Goal: Information Seeking & Learning: Learn about a topic

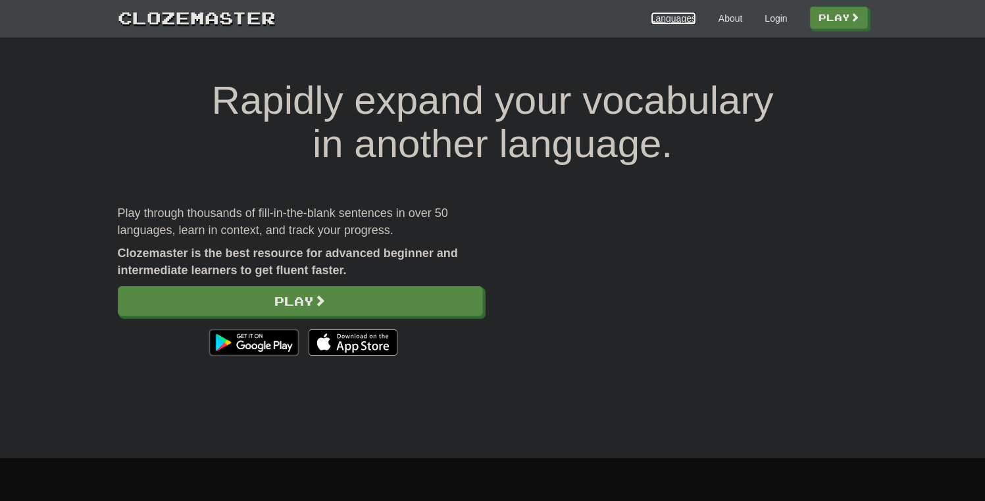
click at [660, 18] on link "Languages" at bounding box center [672, 18] width 45 height 13
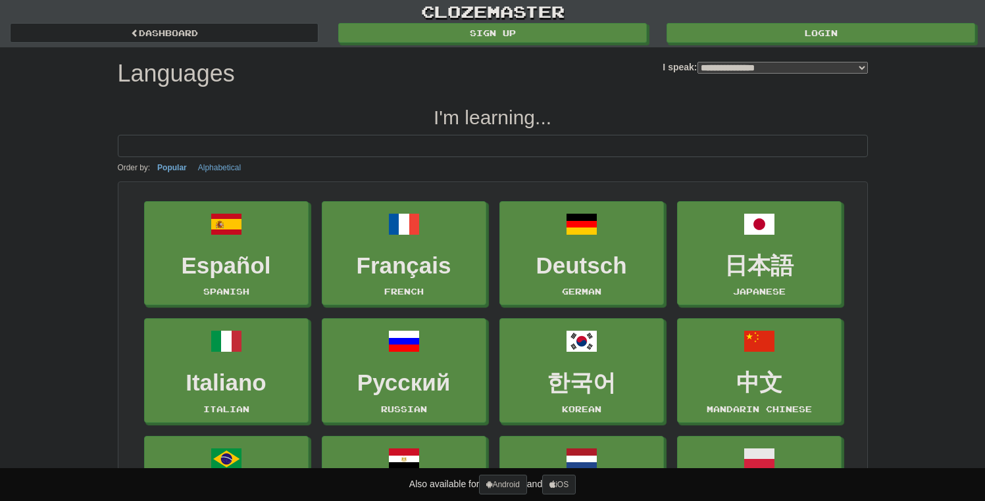
select select "*******"
click at [502, 148] on input at bounding box center [493, 146] width 750 height 22
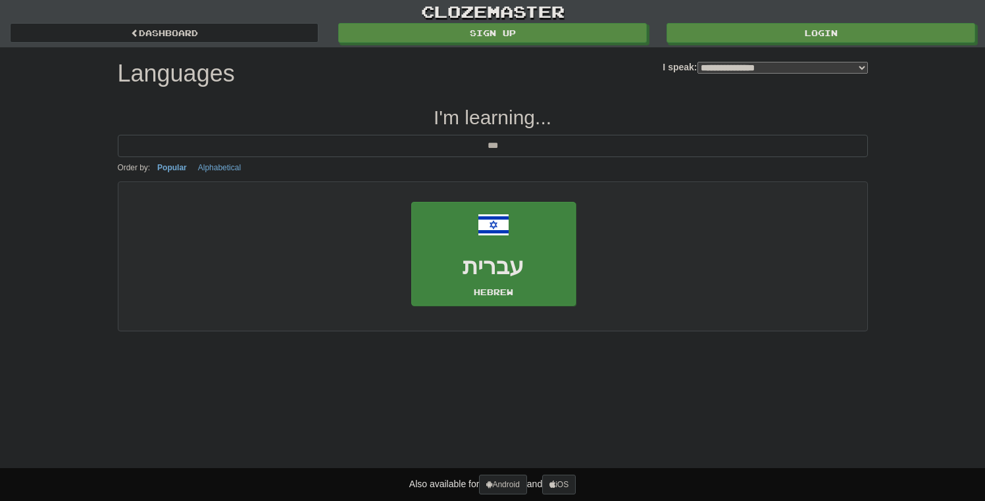
type input "***"
click at [505, 244] on link "עברית Hebrew" at bounding box center [493, 254] width 164 height 105
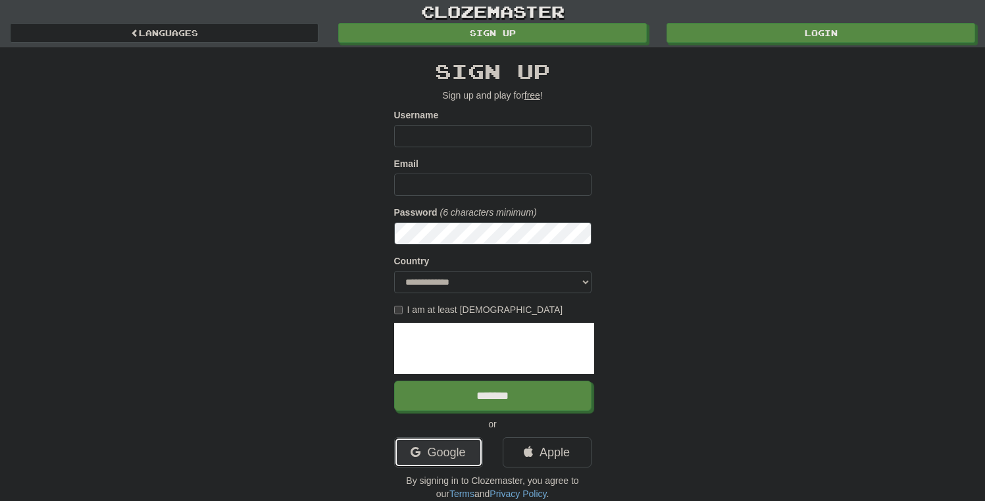
click at [468, 449] on link "Google" at bounding box center [438, 452] width 89 height 30
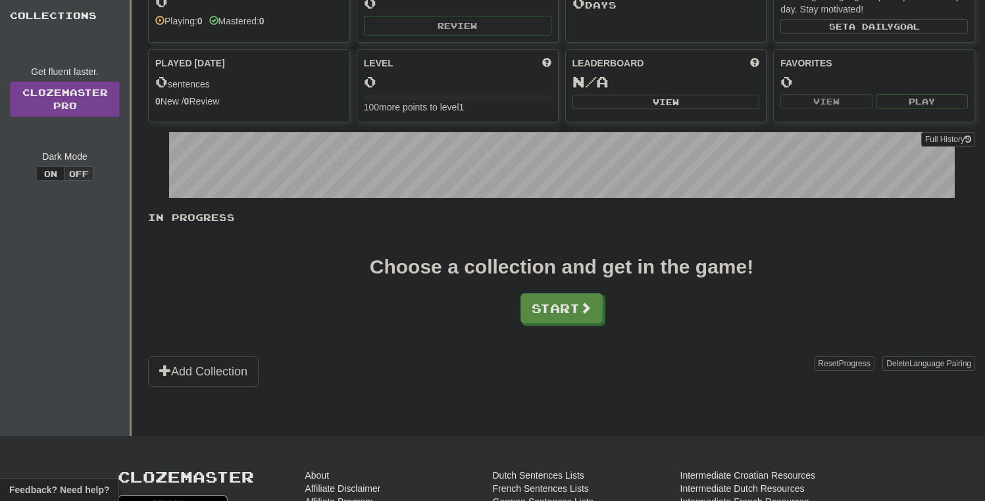
scroll to position [104, 0]
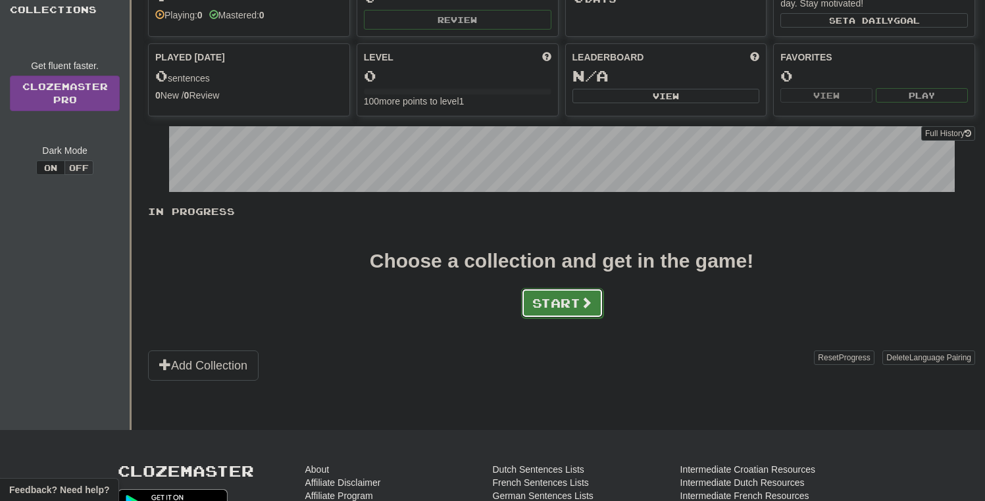
click at [578, 304] on button "Start" at bounding box center [562, 303] width 82 height 30
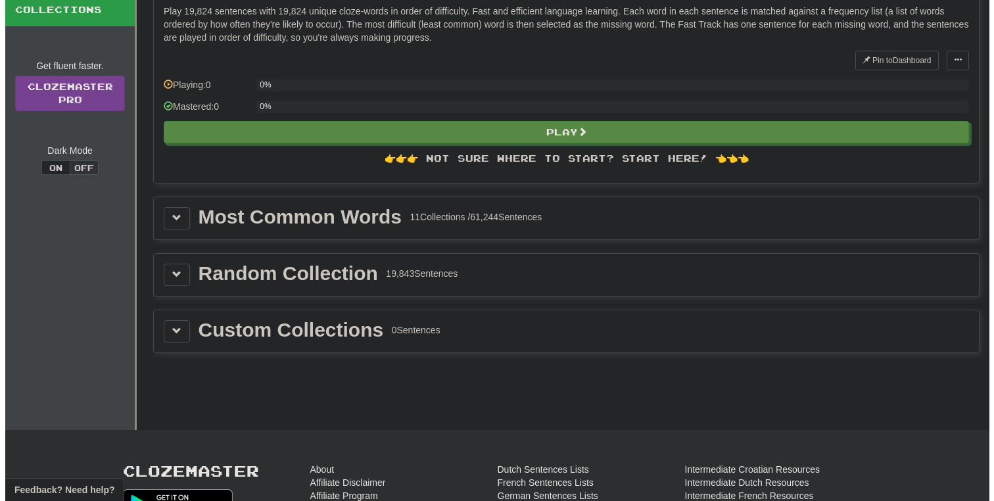
scroll to position [0, 0]
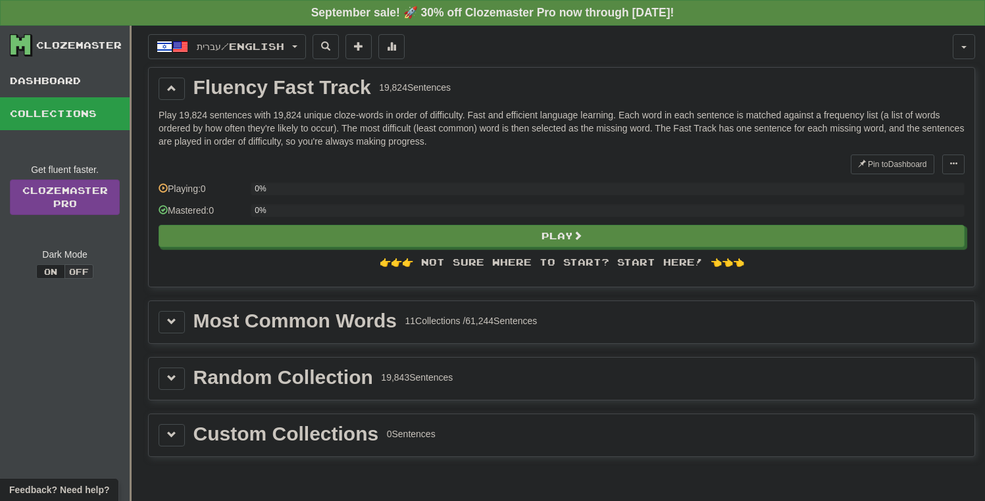
click at [670, 264] on div "👉👉👉 Not sure where to start? Start here! 👈👈👈" at bounding box center [562, 262] width 806 height 13
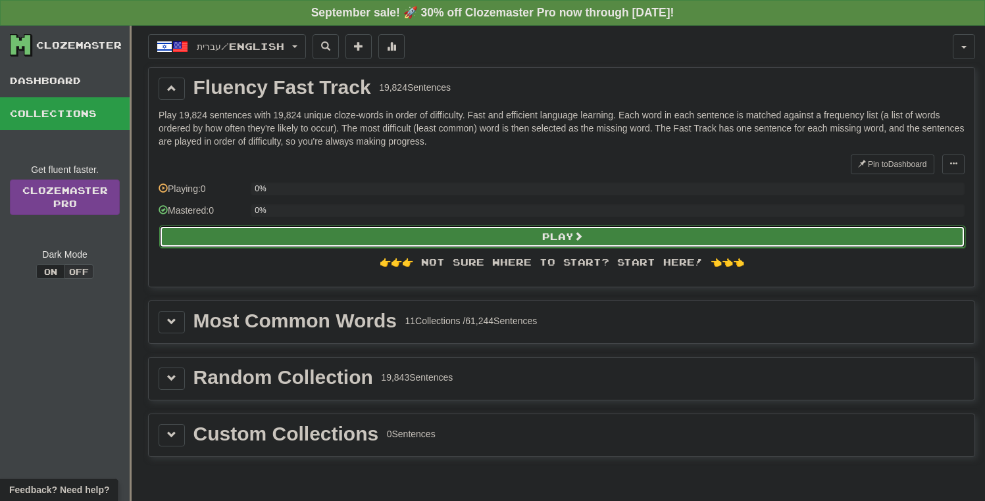
click at [593, 235] on button "Play" at bounding box center [562, 237] width 806 height 22
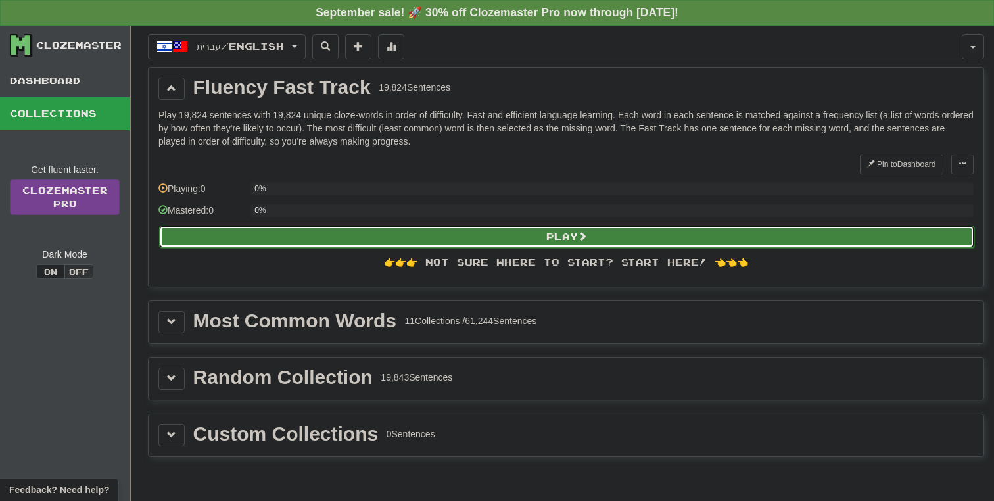
select select "**"
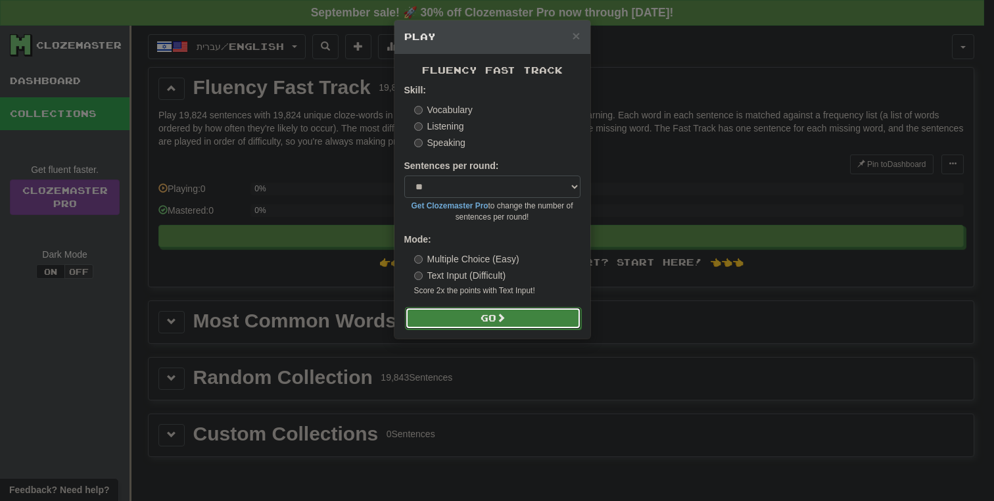
click at [463, 318] on button "Go" at bounding box center [493, 318] width 176 height 22
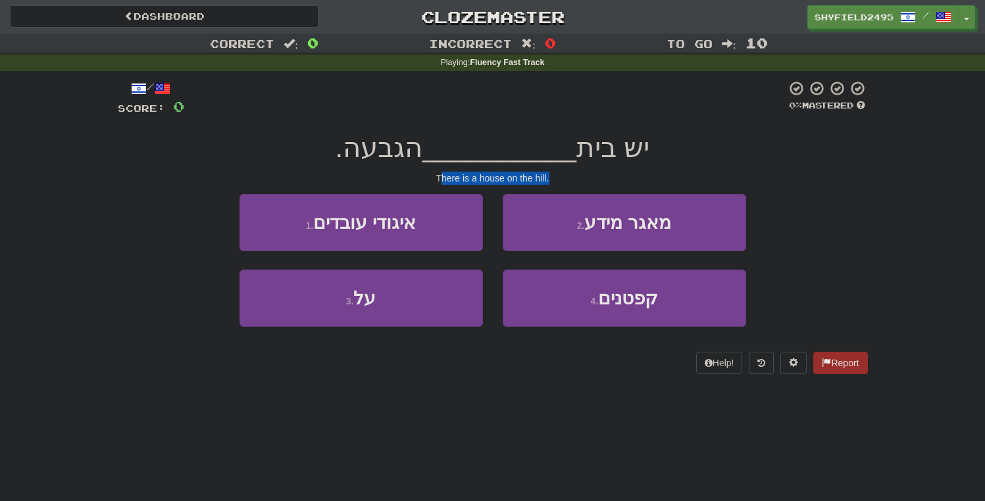
drag, startPoint x: 439, startPoint y: 178, endPoint x: 587, endPoint y: 183, distance: 147.4
click at [587, 183] on div "There is a house on the hill." at bounding box center [493, 178] width 750 height 13
click at [621, 174] on div "There is a house on the hill." at bounding box center [493, 178] width 750 height 13
click at [398, 153] on span "הגבעה." at bounding box center [378, 147] width 87 height 31
click at [393, 151] on span "הגבעה." at bounding box center [378, 147] width 87 height 31
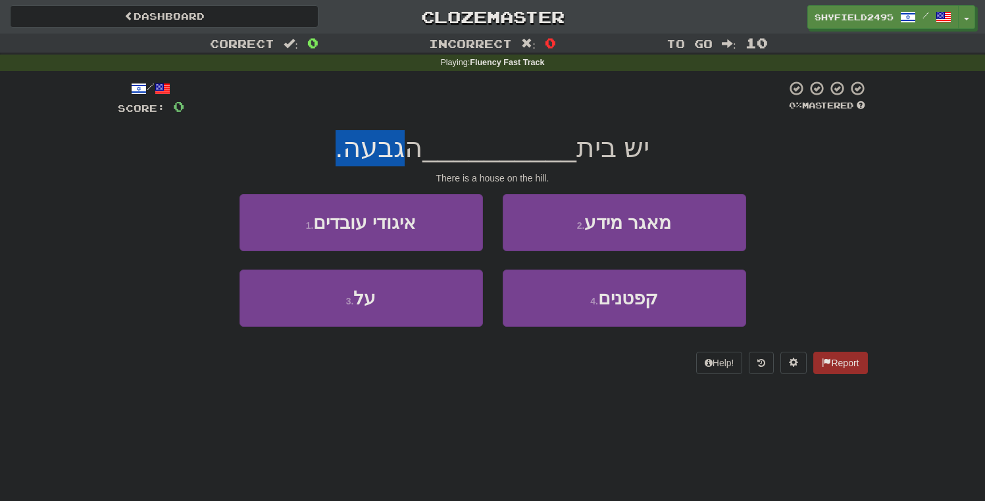
click at [393, 151] on span "הגבעה." at bounding box center [378, 147] width 87 height 31
click at [220, 196] on div "1 . איגודי עובדים 2 . מאגר מידע" at bounding box center [492, 232] width 789 height 76
click at [790, 361] on span at bounding box center [793, 362] width 9 height 9
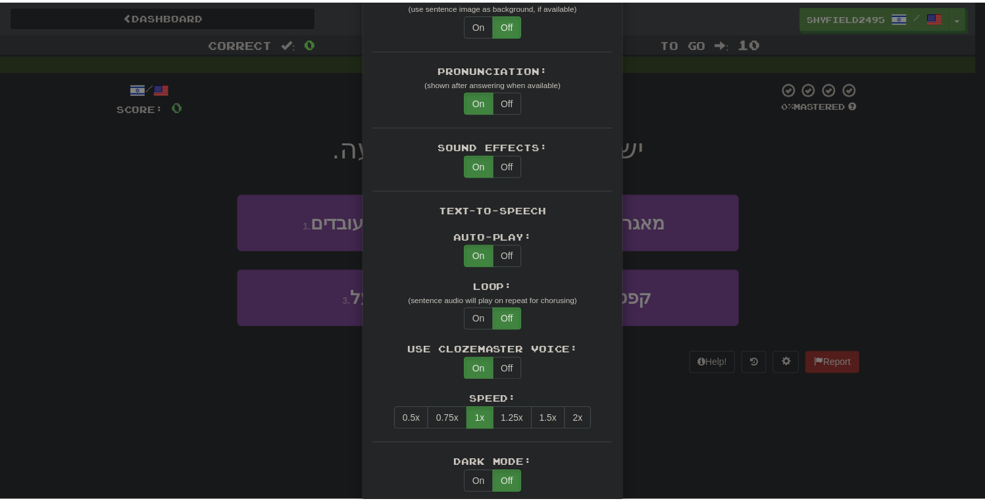
scroll to position [403, 0]
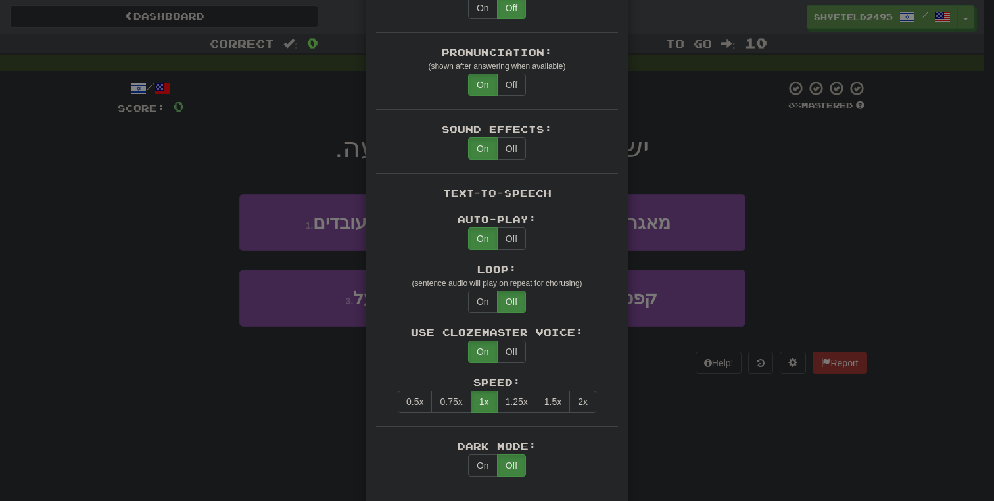
click at [706, 429] on div "× Game Settings Translations: Visible Show After Answering Hidden Sentence Text…" at bounding box center [497, 250] width 994 height 501
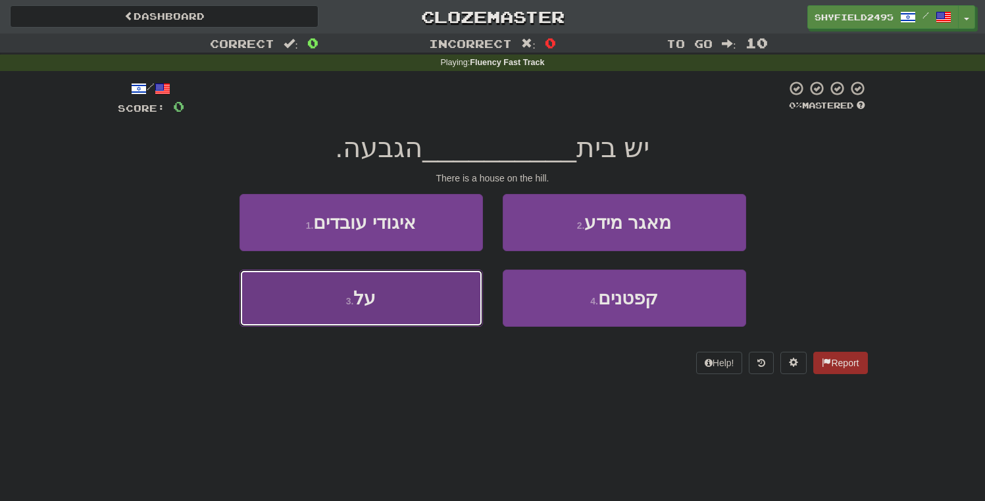
click at [364, 302] on span "על" at bounding box center [364, 298] width 22 height 20
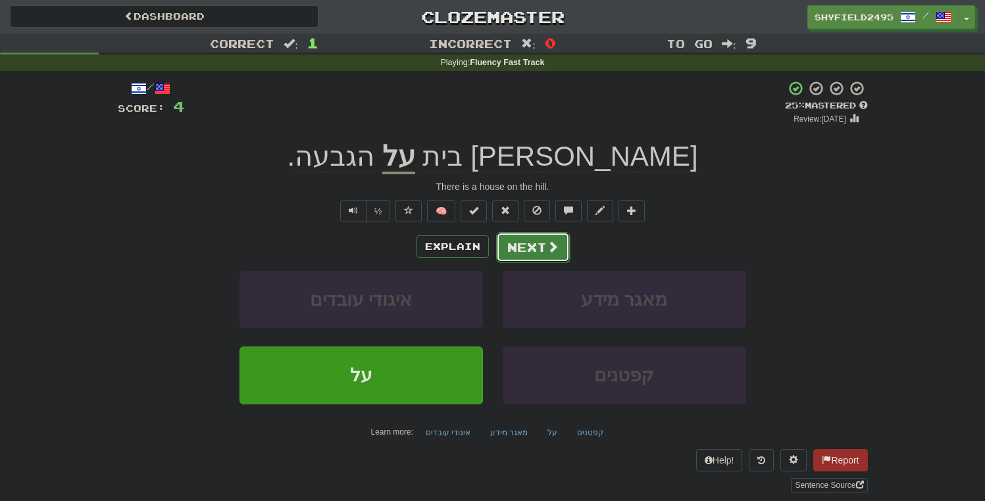
click at [547, 251] on span at bounding box center [553, 247] width 12 height 12
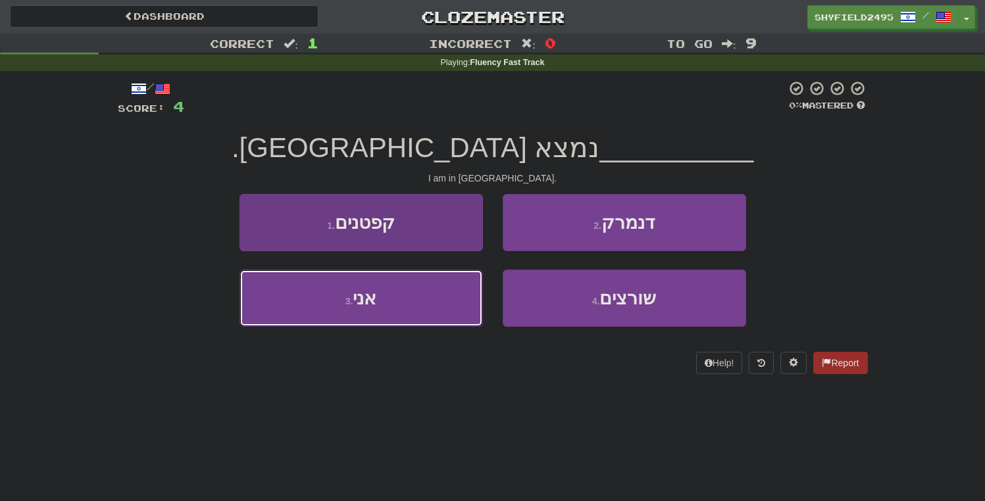
click at [366, 294] on span "אני" at bounding box center [365, 298] width 24 height 20
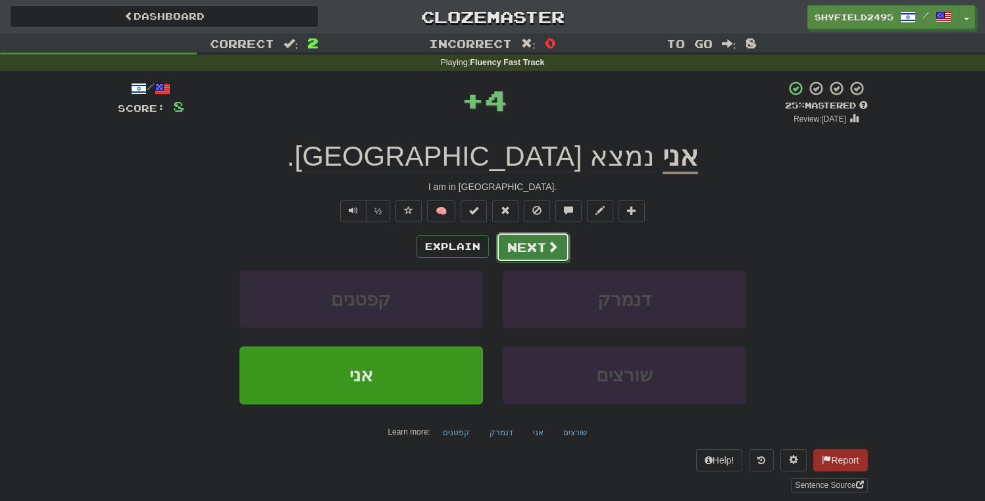
click at [549, 247] on span at bounding box center [553, 247] width 12 height 12
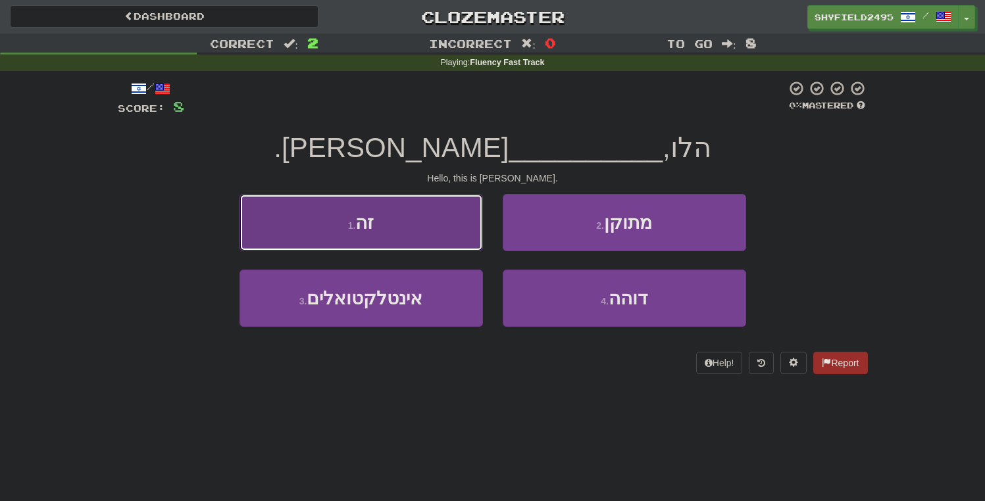
click at [389, 219] on button "1 . זה" at bounding box center [360, 222] width 243 height 57
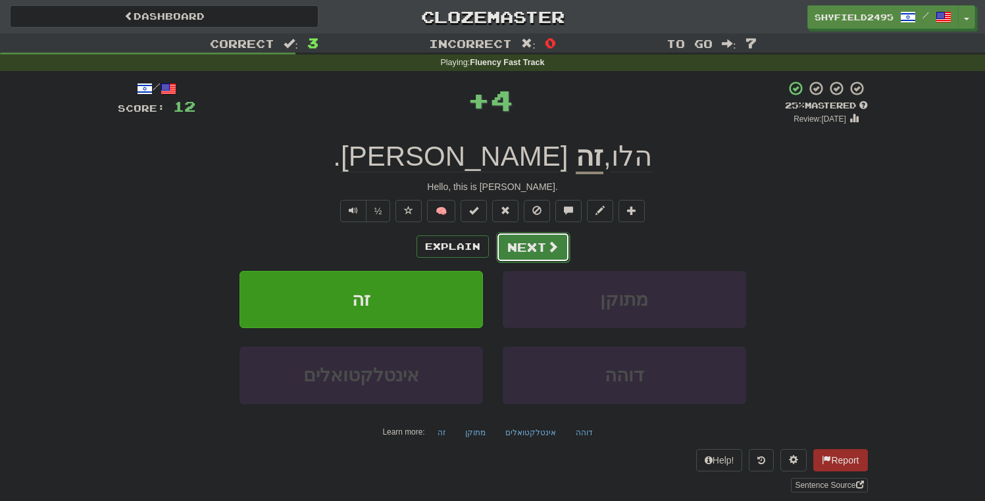
click at [529, 246] on button "Next" at bounding box center [533, 247] width 74 height 30
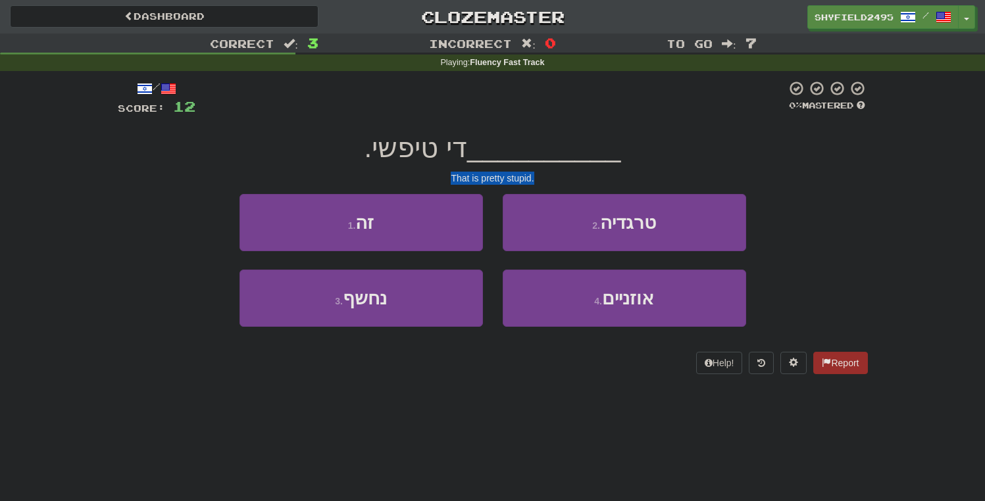
drag, startPoint x: 508, startPoint y: 180, endPoint x: 573, endPoint y: 182, distance: 65.2
click at [573, 182] on div "That is pretty stupid." at bounding box center [493, 178] width 750 height 13
click at [460, 150] on span "די טיפשי." at bounding box center [415, 147] width 103 height 31
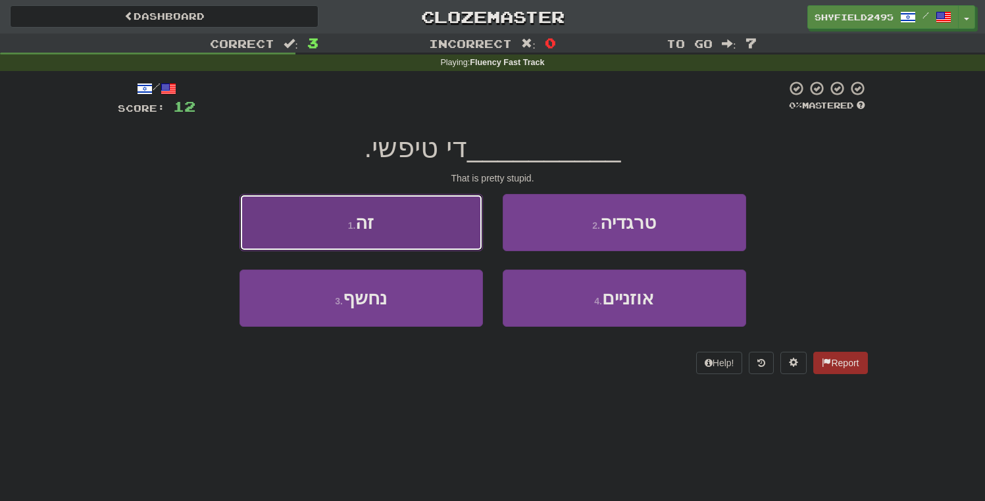
click at [395, 217] on button "1 . זה" at bounding box center [360, 222] width 243 height 57
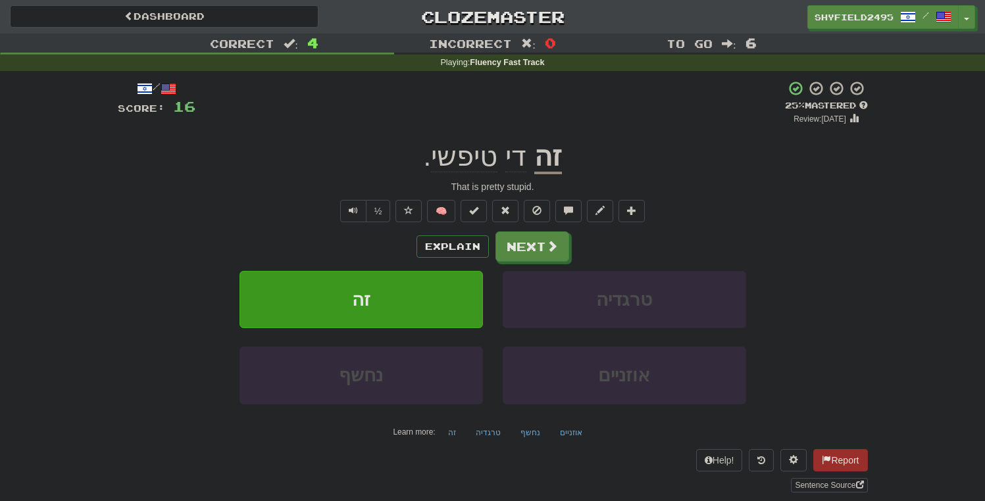
click at [512, 159] on span "די" at bounding box center [515, 157] width 21 height 32
